Goal: Communication & Community: Answer question/provide support

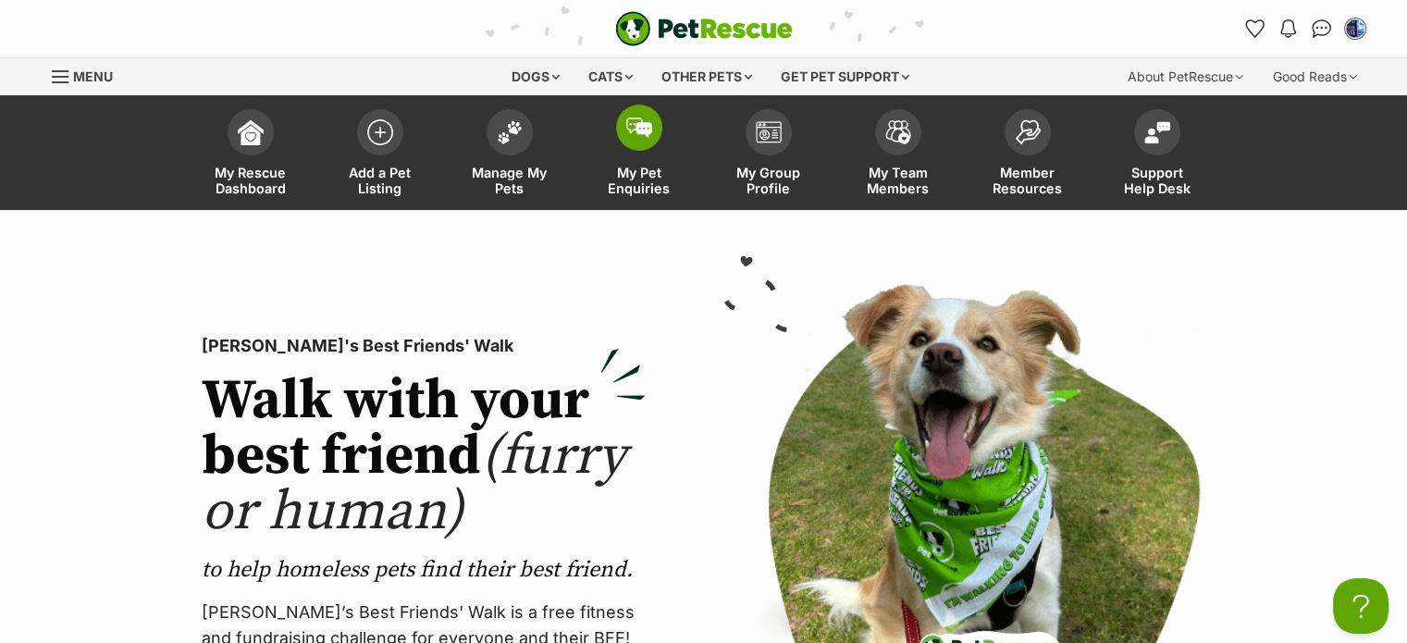
click at [636, 122] on img at bounding box center [639, 127] width 26 height 20
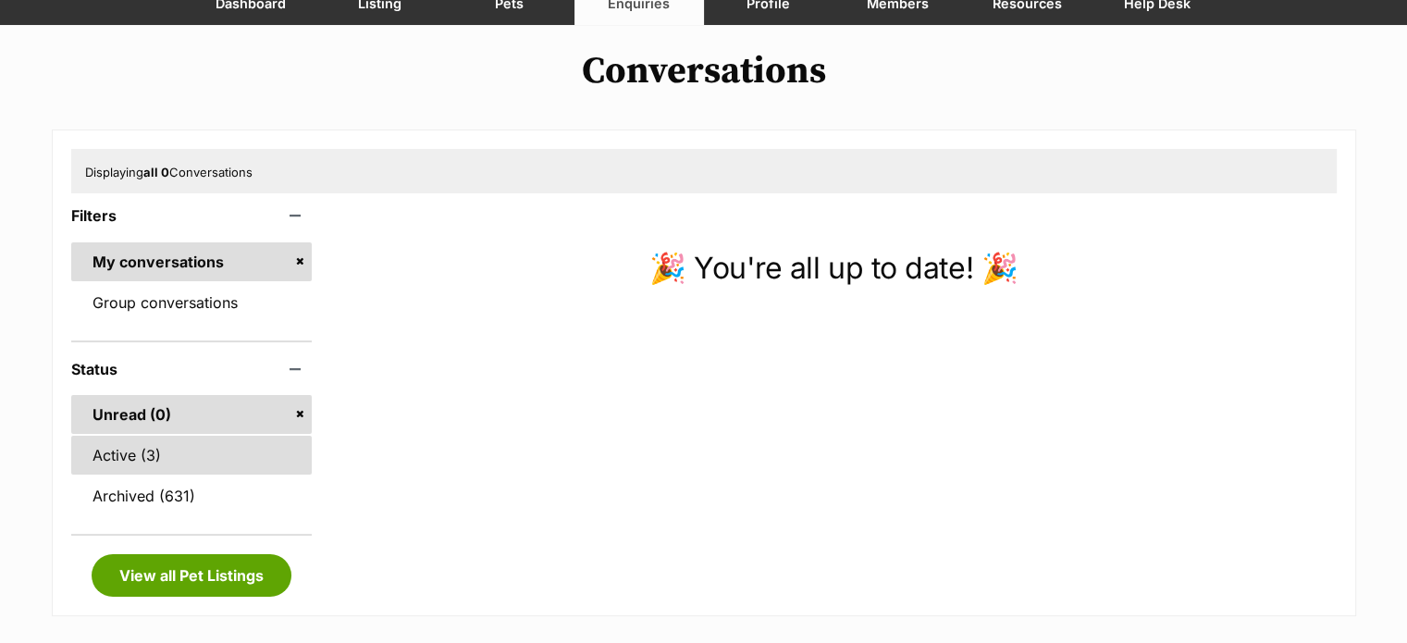
click at [116, 462] on link "Active (3)" at bounding box center [191, 455] width 241 height 39
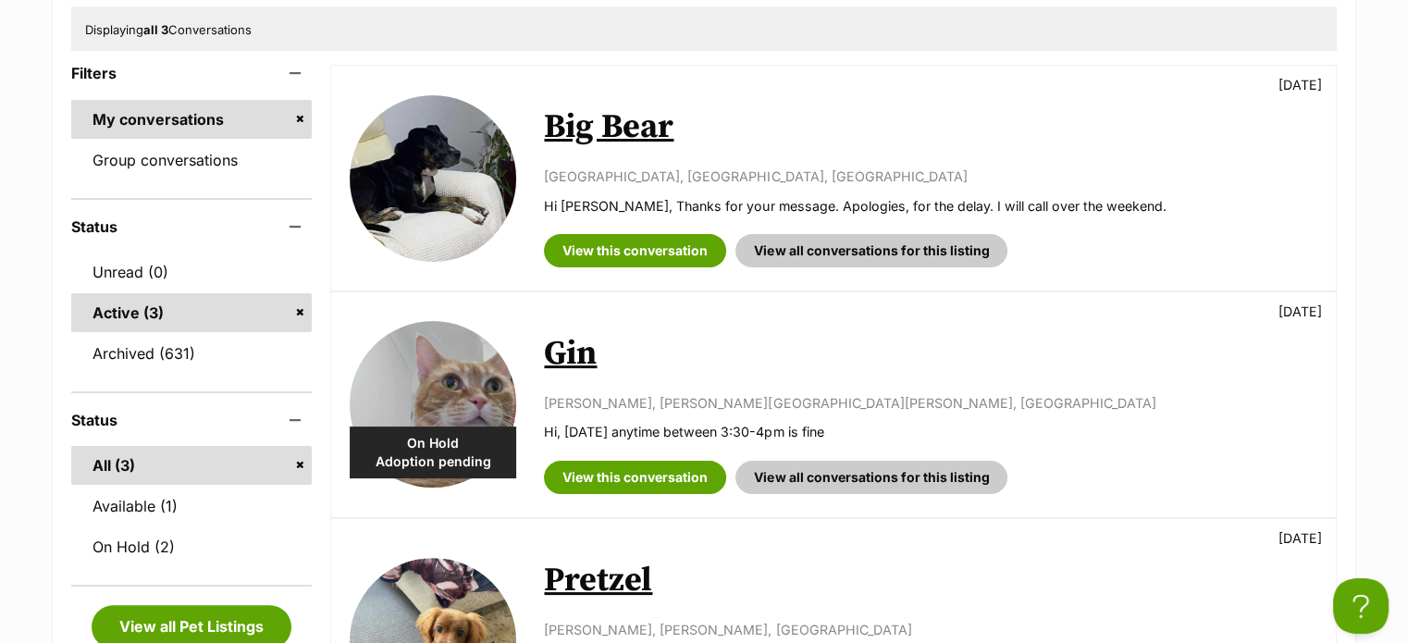
scroll to position [370, 0]
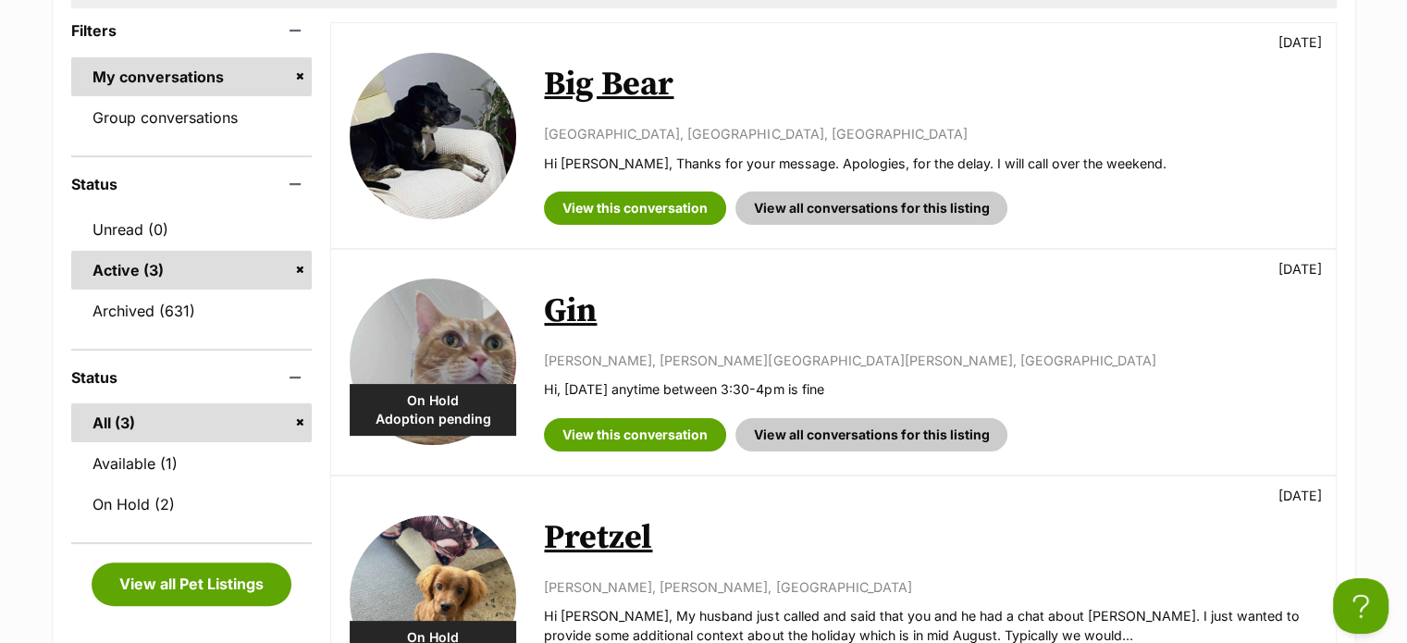
click at [577, 314] on link "Gin" at bounding box center [570, 311] width 53 height 42
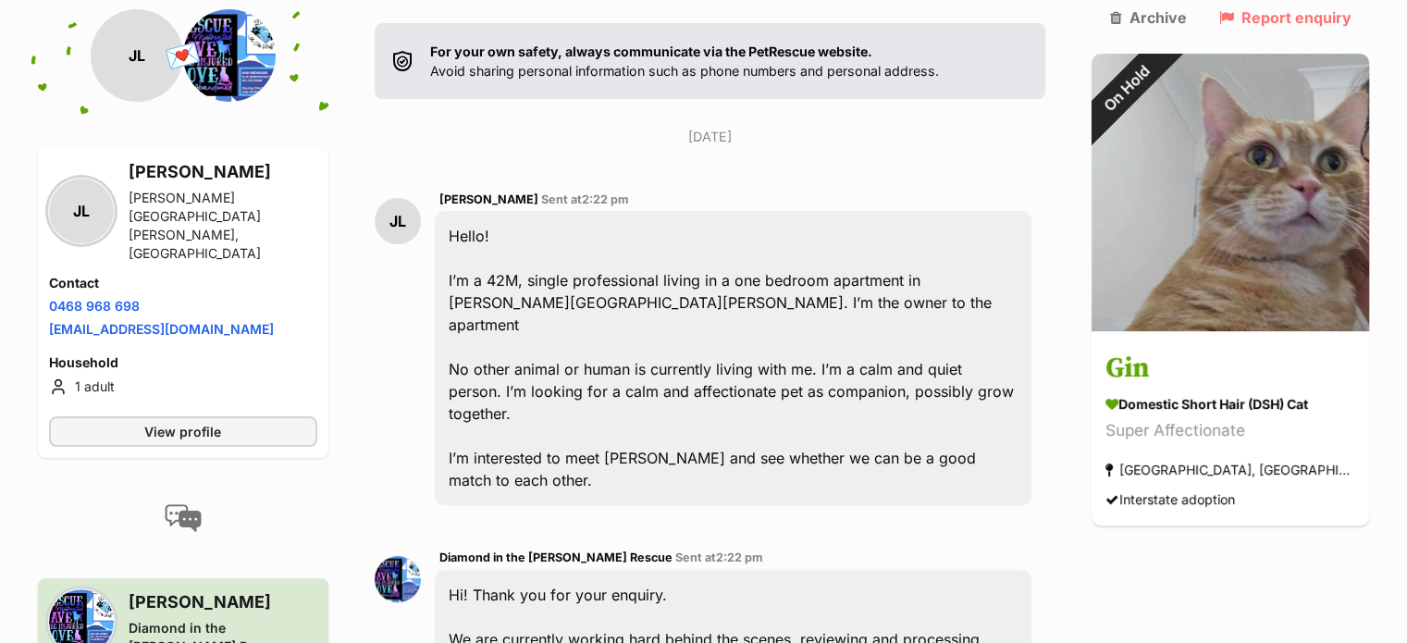
scroll to position [411, 0]
